Goal: Task Accomplishment & Management: Complete application form

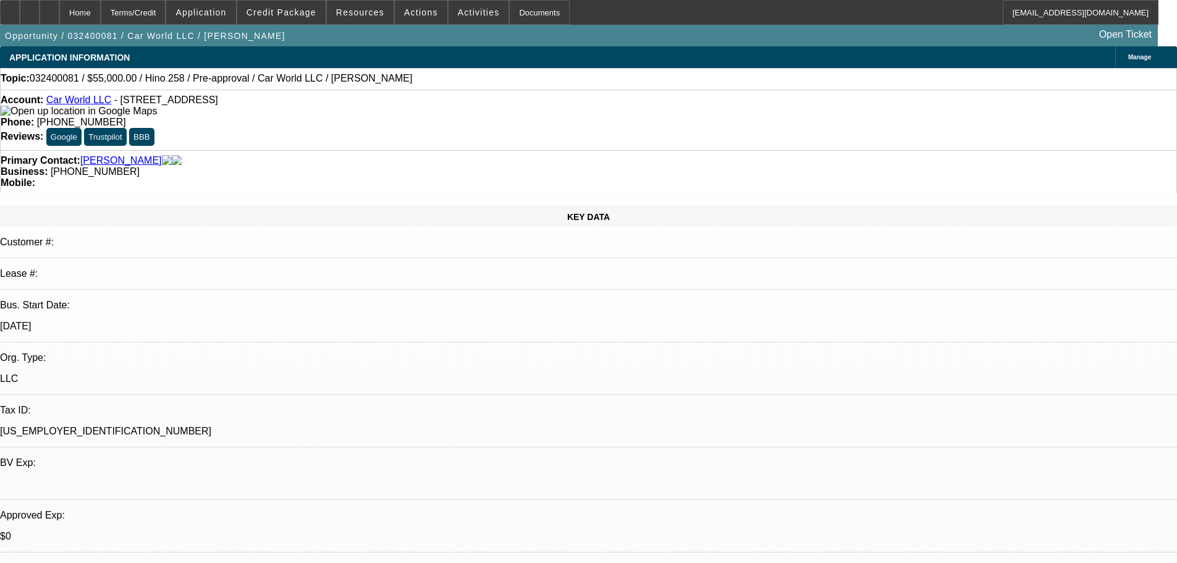
select select "0"
select select "6"
select select "0"
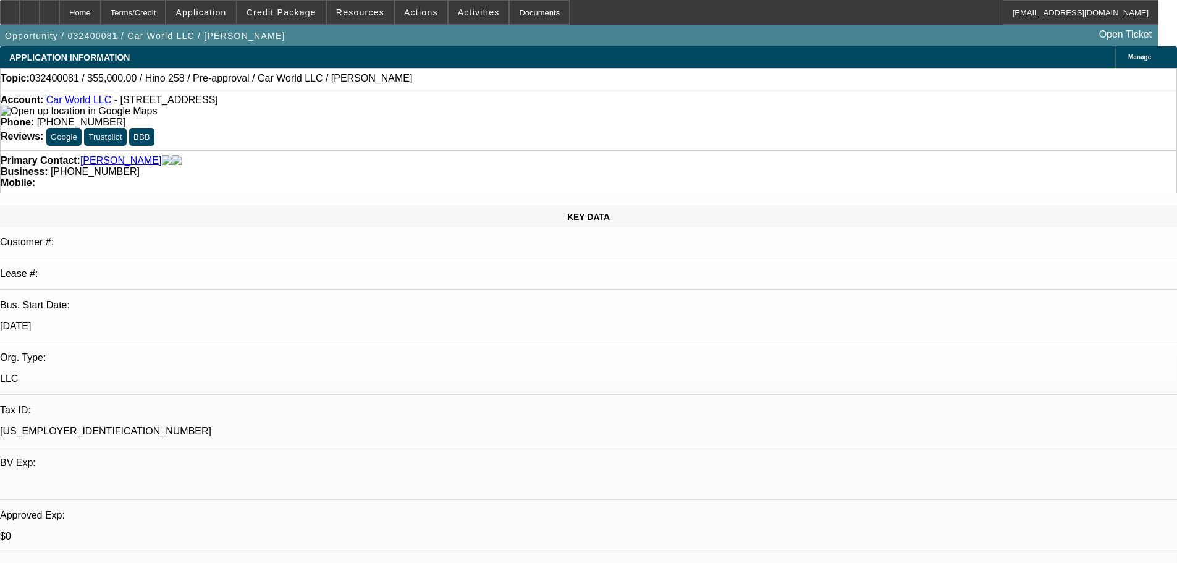
select select "0"
select select "6"
select select "0"
select select "2"
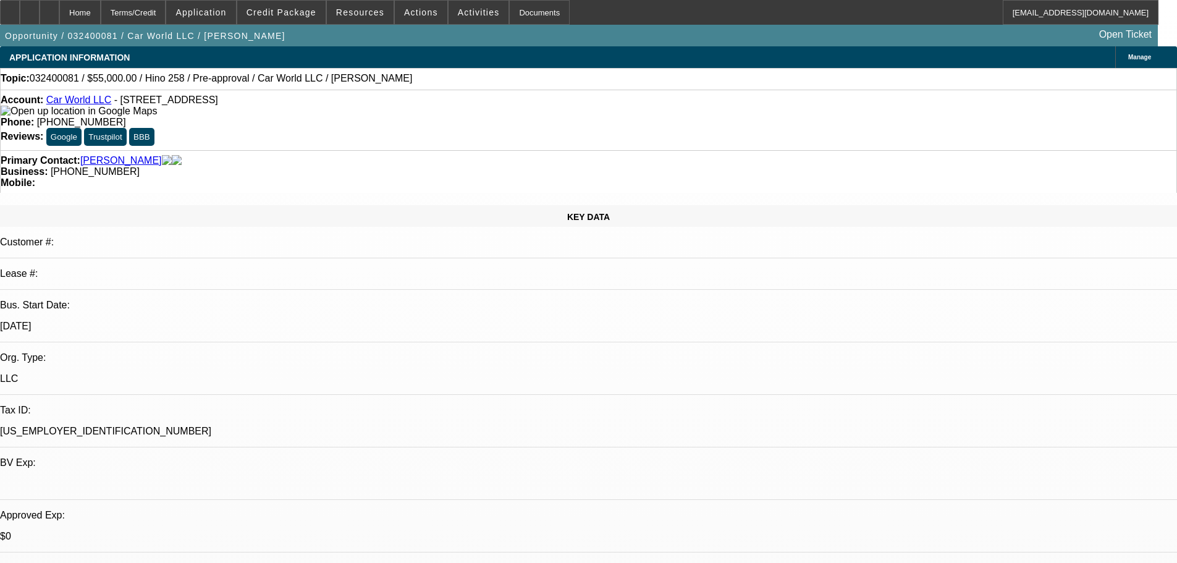
select select "2"
select select "0"
select select "6"
